Goal: Feedback & Contribution: Submit feedback/report problem

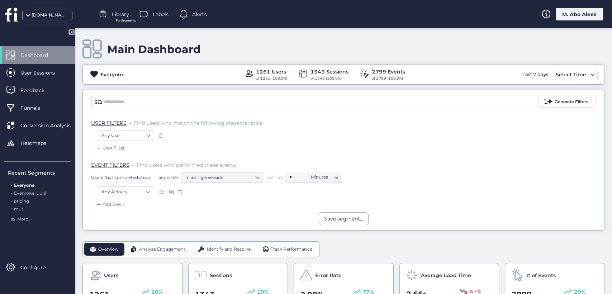
scroll to position [80, 0]
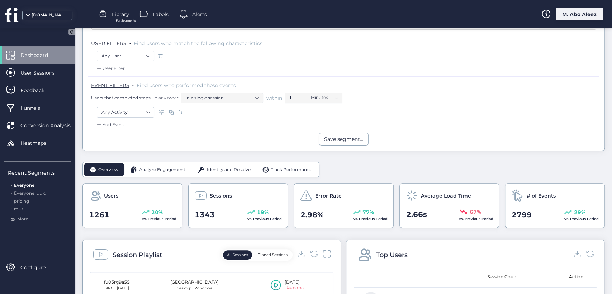
click at [46, 67] on div "User Sessions" at bounding box center [37, 73] width 75 height 18
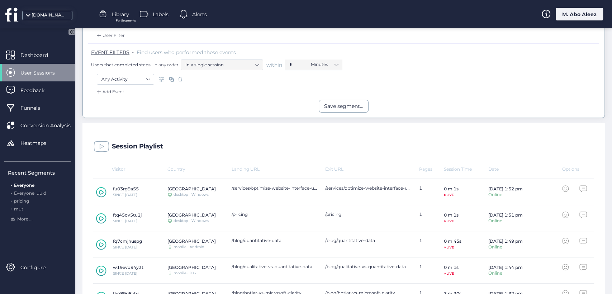
scroll to position [159, 0]
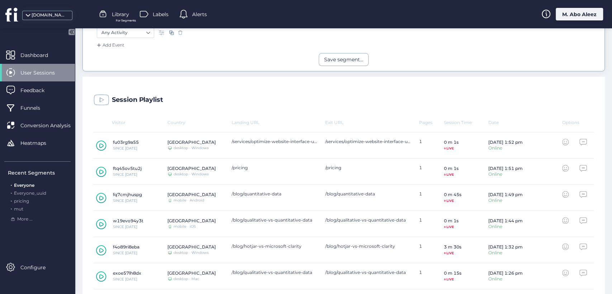
click at [101, 199] on icon at bounding box center [101, 197] width 10 height 11
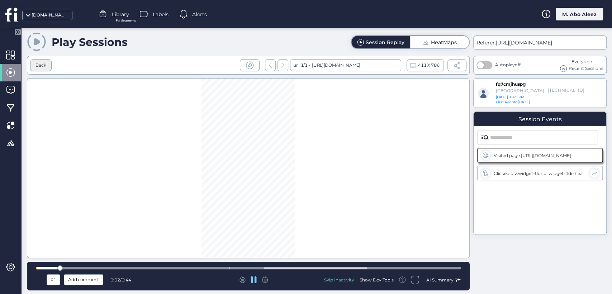
click at [49, 67] on div "Back" at bounding box center [40, 65] width 21 height 12
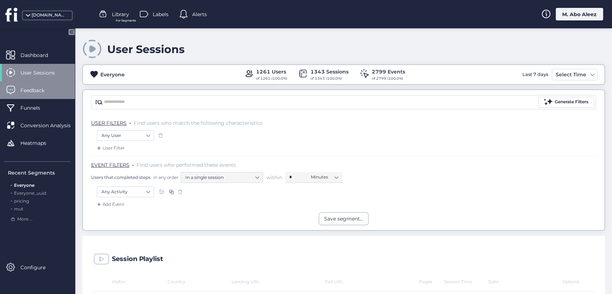
click at [53, 91] on span "Feedback" at bounding box center [37, 90] width 35 height 8
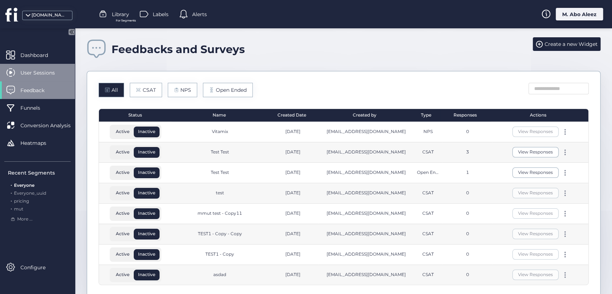
click at [32, 72] on span "User Sessions" at bounding box center [42, 73] width 45 height 8
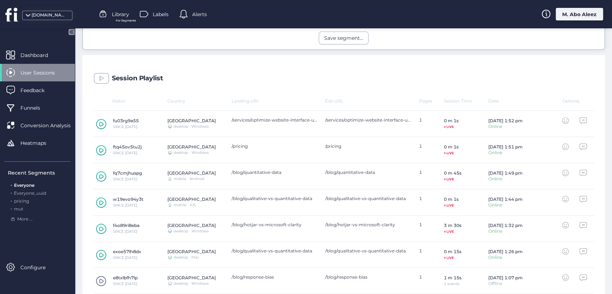
scroll to position [199, 0]
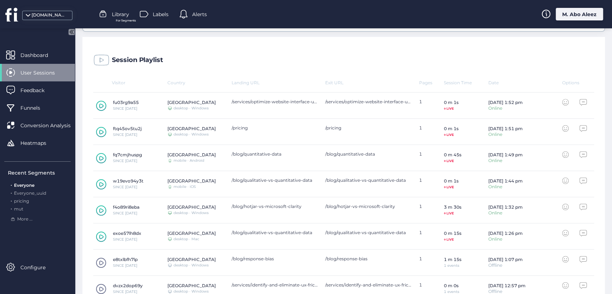
click at [53, 16] on div "[DOMAIN_NAME]" at bounding box center [50, 15] width 36 height 7
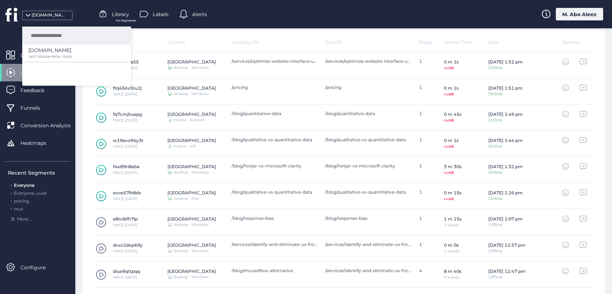
scroll to position [285, 0]
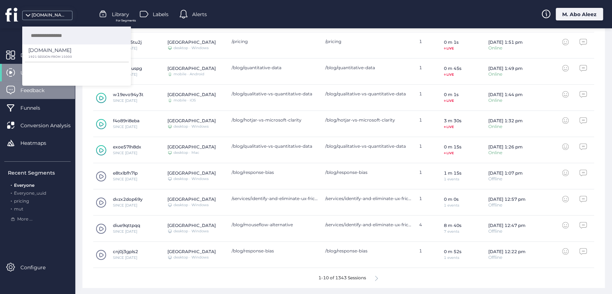
click at [17, 89] on div "Feedback" at bounding box center [37, 90] width 75 height 18
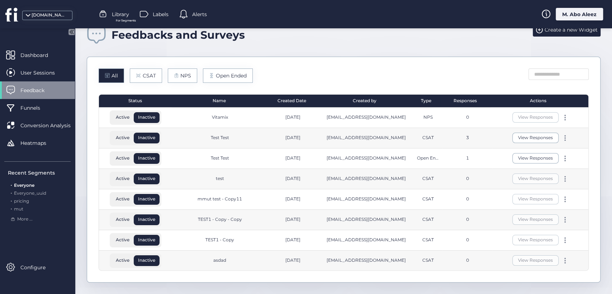
scroll to position [14, 0]
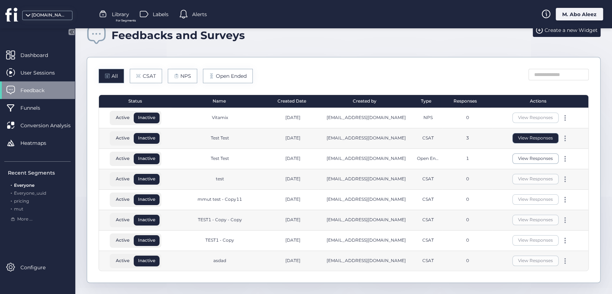
click at [519, 133] on div "View Responses" at bounding box center [540, 138] width 96 height 20
click at [519, 133] on button "View Responses" at bounding box center [535, 138] width 46 height 10
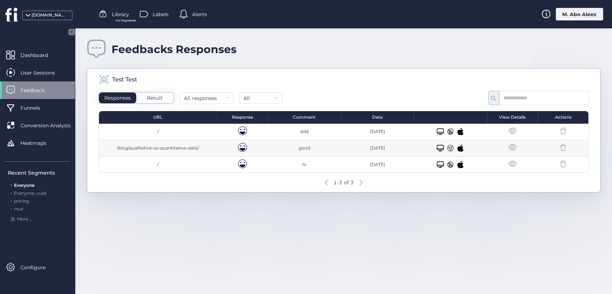
click at [508, 133] on span at bounding box center [512, 130] width 9 height 9
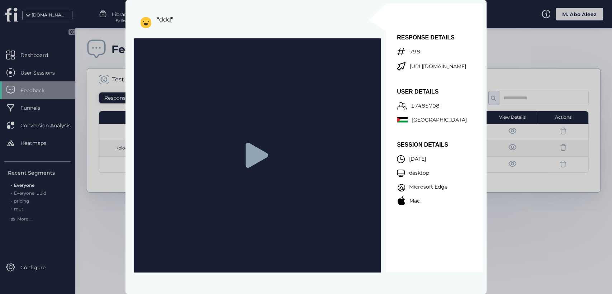
click at [508, 133] on div at bounding box center [306, 147] width 612 height 294
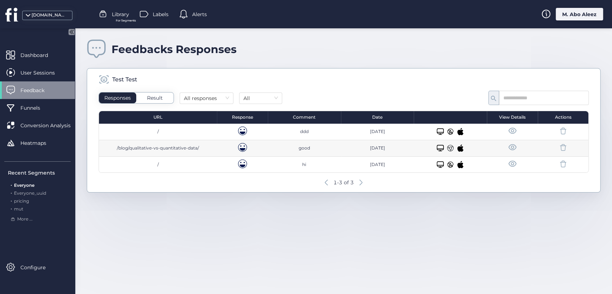
click at [510, 131] on span at bounding box center [512, 130] width 9 height 9
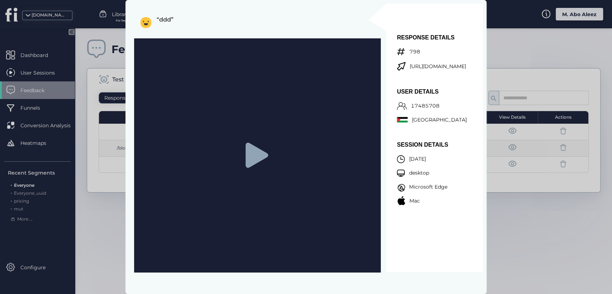
click at [256, 156] on icon at bounding box center [256, 155] width 23 height 25
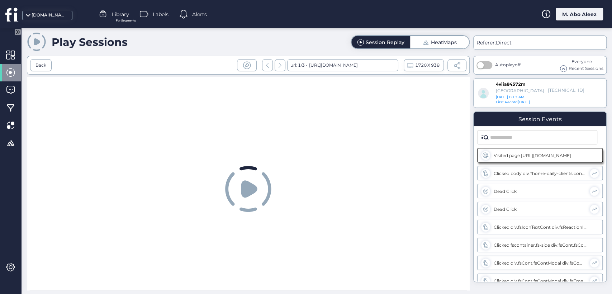
click at [442, 47] on span "HeatMaps" at bounding box center [439, 42] width 34 height 13
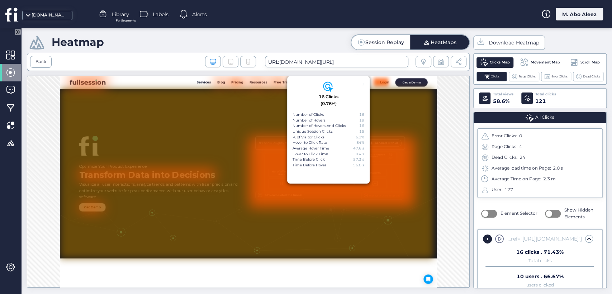
click at [379, 40] on div "Session Replay" at bounding box center [384, 42] width 39 height 5
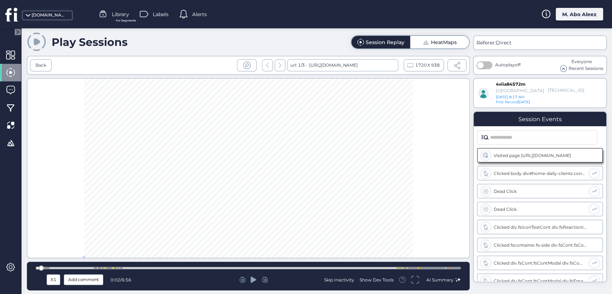
click at [249, 278] on div at bounding box center [254, 279] width 138 height 7
click at [251, 279] on icon at bounding box center [253, 279] width 6 height 6
click at [436, 38] on span "HeatMaps" at bounding box center [439, 42] width 34 height 13
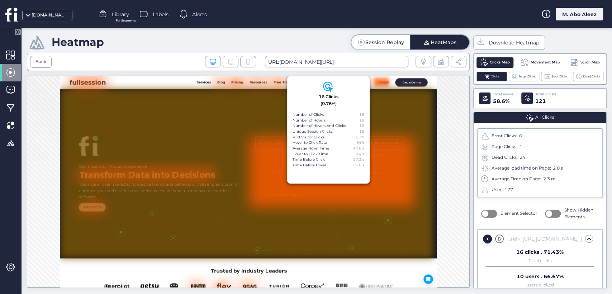
click at [40, 54] on div "Back Desktop/Laptop Tablet URL: [DOMAIN_NAME][URL]" at bounding box center [248, 62] width 443 height 18
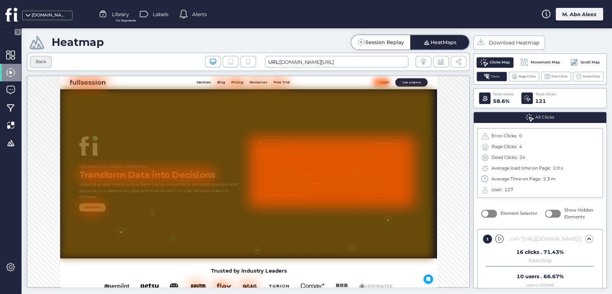
click at [46, 59] on div "Back" at bounding box center [40, 62] width 21 height 12
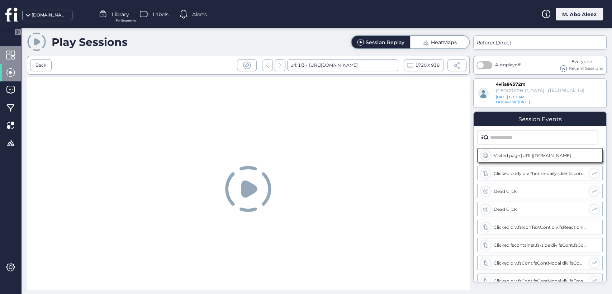
click at [9, 62] on div at bounding box center [10, 55] width 21 height 18
click at [10, 66] on div at bounding box center [10, 73] width 21 height 18
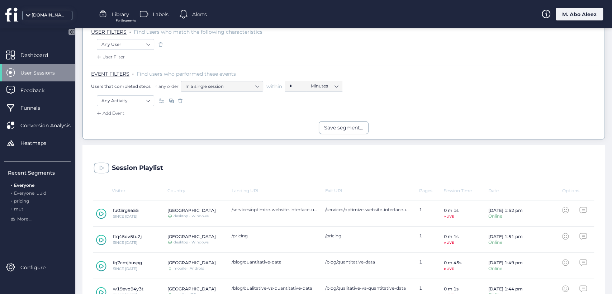
scroll to position [199, 0]
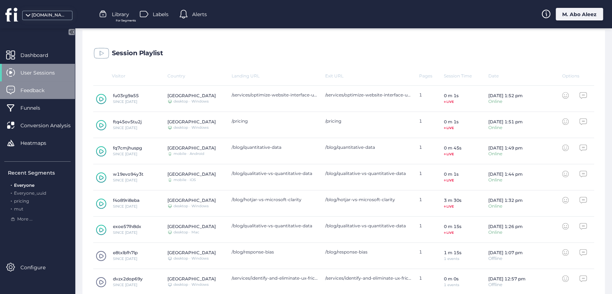
click at [29, 87] on span "Feedback" at bounding box center [37, 90] width 35 height 8
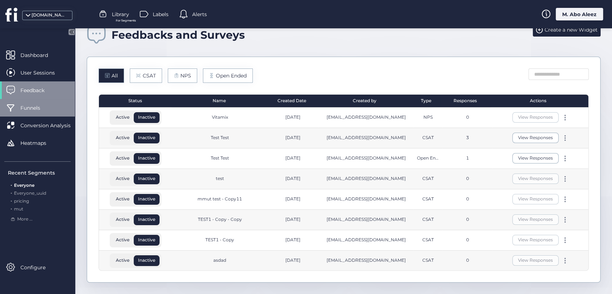
scroll to position [14, 0]
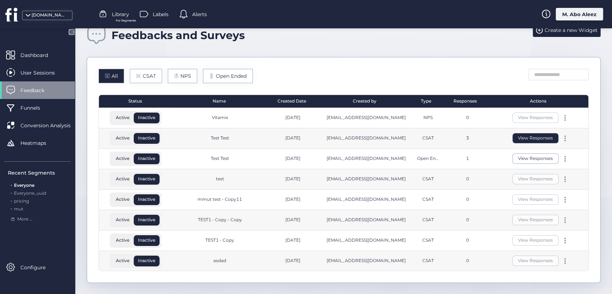
click at [523, 136] on button "View Responses" at bounding box center [535, 138] width 46 height 10
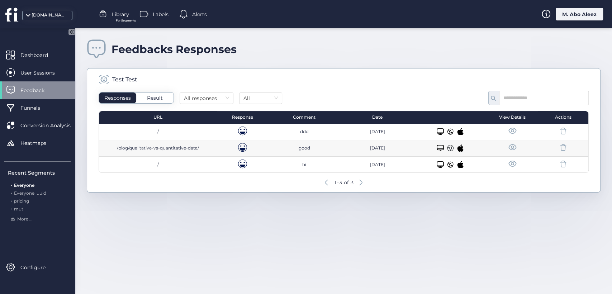
click at [521, 159] on div at bounding box center [511, 164] width 45 height 10
click at [510, 163] on span at bounding box center [512, 163] width 9 height 9
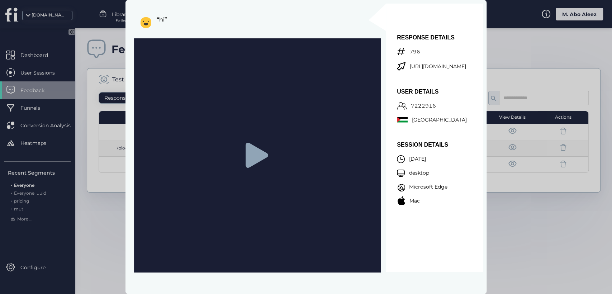
click at [463, 15] on div "RESPONSE DETAILS 796 [URL][DOMAIN_NAME] USER DETAILS 7222916 Palestine SESSION …" at bounding box center [434, 138] width 97 height 268
click at [259, 150] on icon at bounding box center [256, 155] width 23 height 25
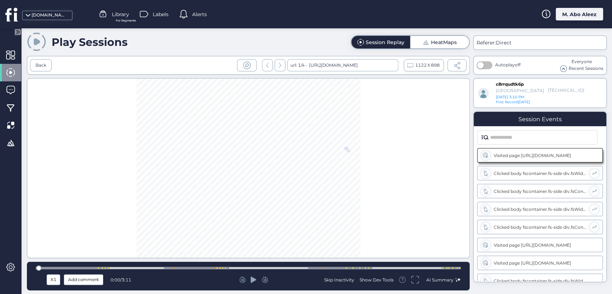
click at [438, 43] on div "HeatMaps" at bounding box center [444, 42] width 26 height 5
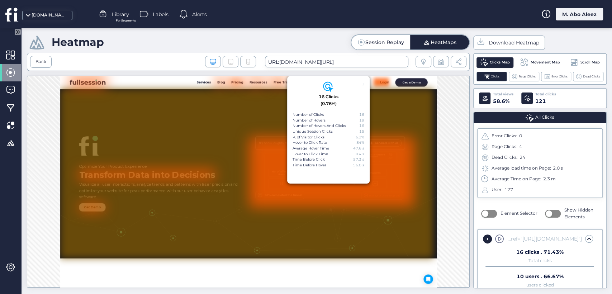
click at [383, 43] on div "Session Replay" at bounding box center [384, 42] width 39 height 5
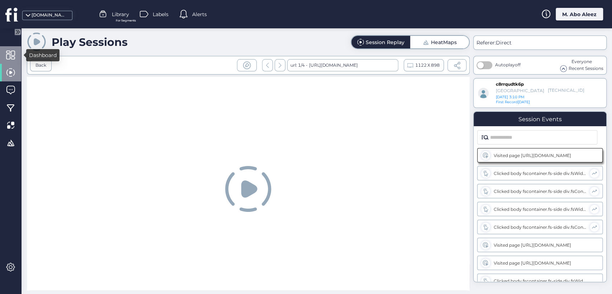
click at [14, 57] on span at bounding box center [10, 55] width 9 height 9
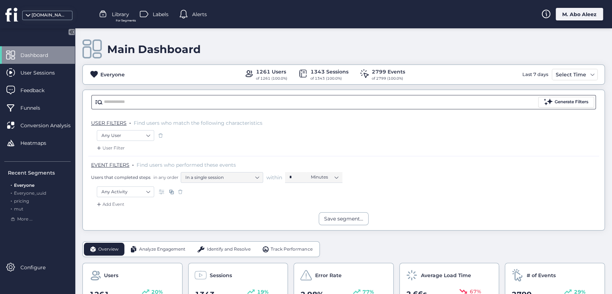
click at [232, 99] on input "text" at bounding box center [320, 102] width 432 height 11
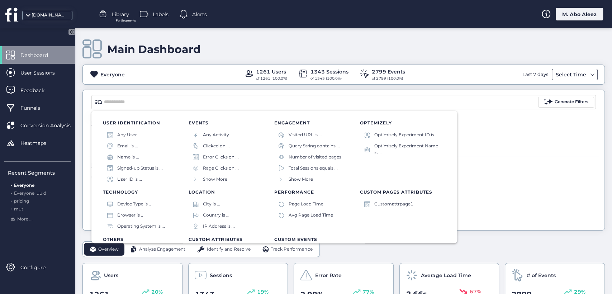
drag, startPoint x: 566, startPoint y: 73, endPoint x: 534, endPoint y: 125, distance: 61.2
click at [566, 72] on div "Select Time" at bounding box center [571, 74] width 34 height 9
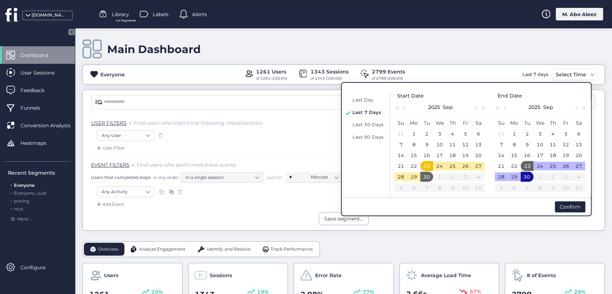
drag, startPoint x: 376, startPoint y: 136, endPoint x: 327, endPoint y: 123, distance: 50.4
click at [375, 135] on span "Last 90 Days" at bounding box center [367, 137] width 31 height 6
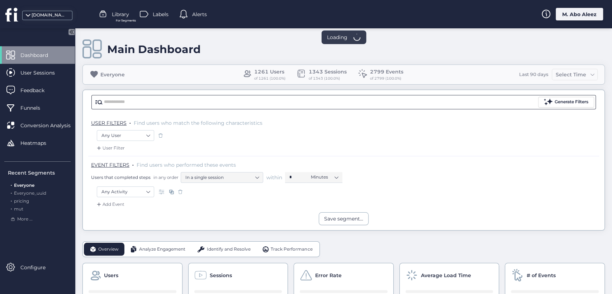
click at [282, 101] on input "text" at bounding box center [320, 102] width 432 height 11
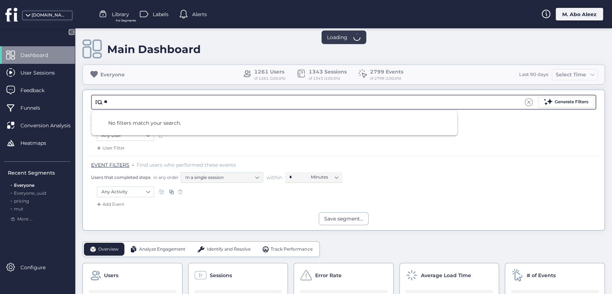
type input "*"
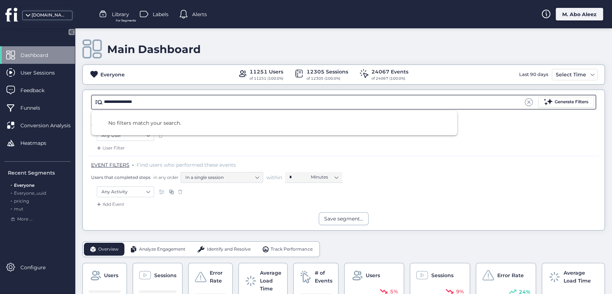
type input "**********"
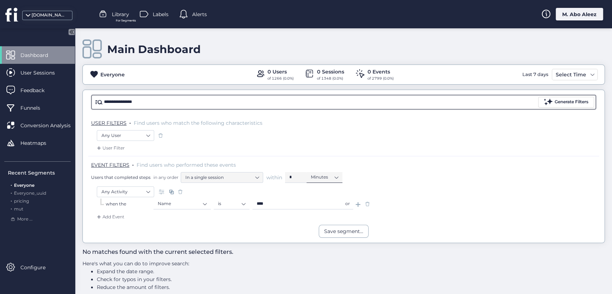
click at [322, 177] on nz-select-item "Minutes" at bounding box center [324, 177] width 27 height 11
click at [174, 103] on input "**********" at bounding box center [320, 102] width 432 height 11
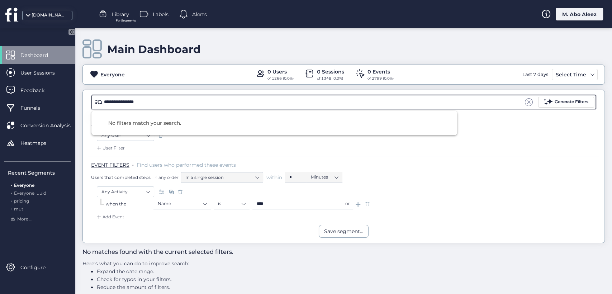
type input "**********"
